Goal: Transaction & Acquisition: Purchase product/service

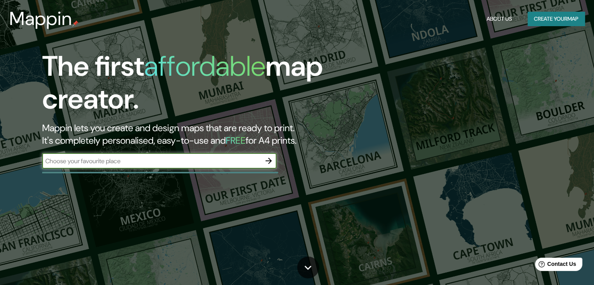
click at [219, 160] on input "text" at bounding box center [151, 161] width 219 height 9
type input "teusaquillo, bogota"
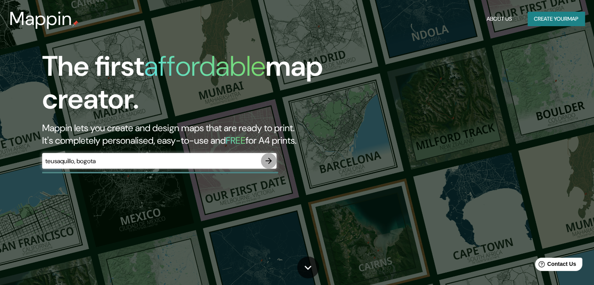
click at [275, 159] on button "button" at bounding box center [269, 161] width 16 height 16
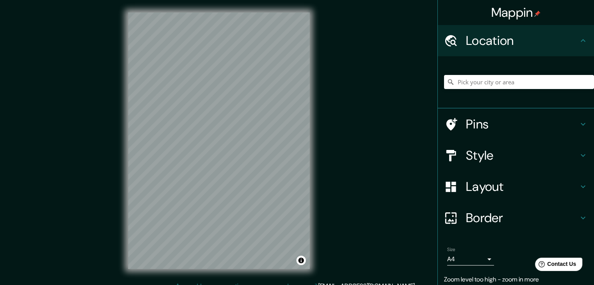
click at [509, 161] on h4 "Style" at bounding box center [522, 156] width 113 height 16
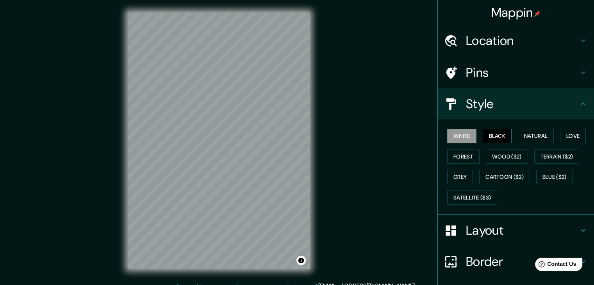
click at [501, 135] on button "Black" at bounding box center [497, 136] width 29 height 14
click at [518, 140] on button "Natural" at bounding box center [536, 136] width 36 height 14
click at [536, 140] on button "Natural" at bounding box center [536, 136] width 36 height 14
click at [549, 138] on button "Natural" at bounding box center [536, 136] width 36 height 14
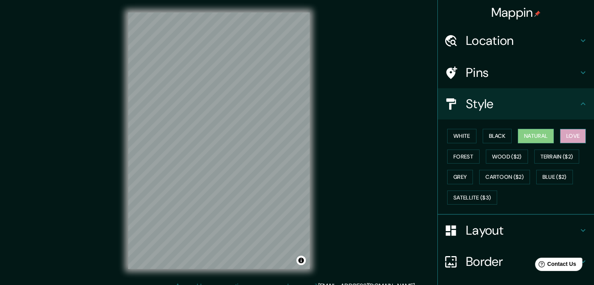
click at [574, 137] on button "Love" at bounding box center [573, 136] width 26 height 14
click at [450, 155] on button "Forest" at bounding box center [463, 157] width 32 height 14
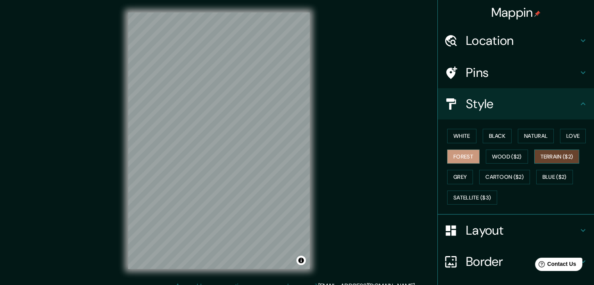
click at [542, 157] on button "Terrain ($2)" at bounding box center [557, 157] width 45 height 14
click at [453, 175] on button "Grey" at bounding box center [460, 177] width 26 height 14
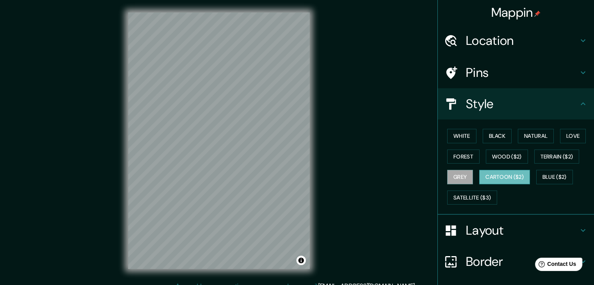
click at [501, 177] on button "Cartoon ($2)" at bounding box center [504, 177] width 51 height 14
click at [482, 200] on button "Satellite ($3)" at bounding box center [472, 198] width 50 height 14
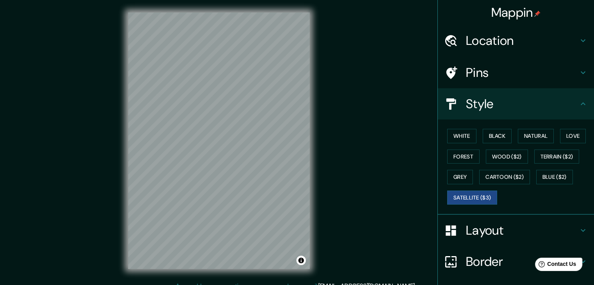
click at [470, 224] on h4 "Layout" at bounding box center [522, 231] width 113 height 16
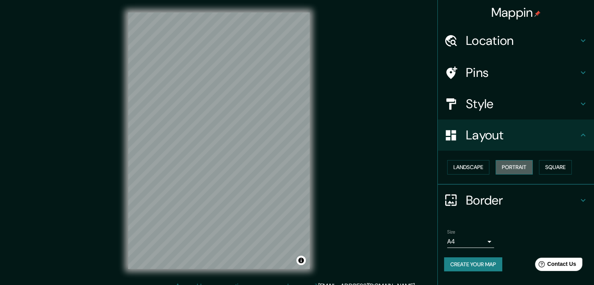
click at [507, 166] on button "Portrait" at bounding box center [514, 167] width 37 height 14
click at [550, 167] on button "Square" at bounding box center [555, 167] width 33 height 14
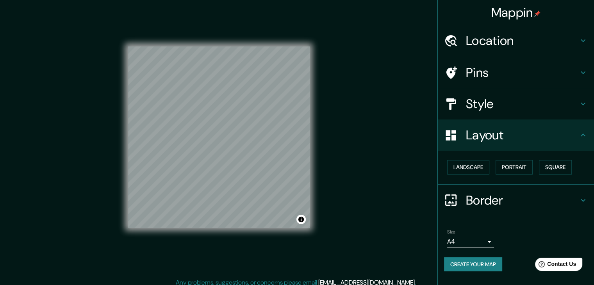
scroll to position [9, 0]
